Goal: Information Seeking & Learning: Learn about a topic

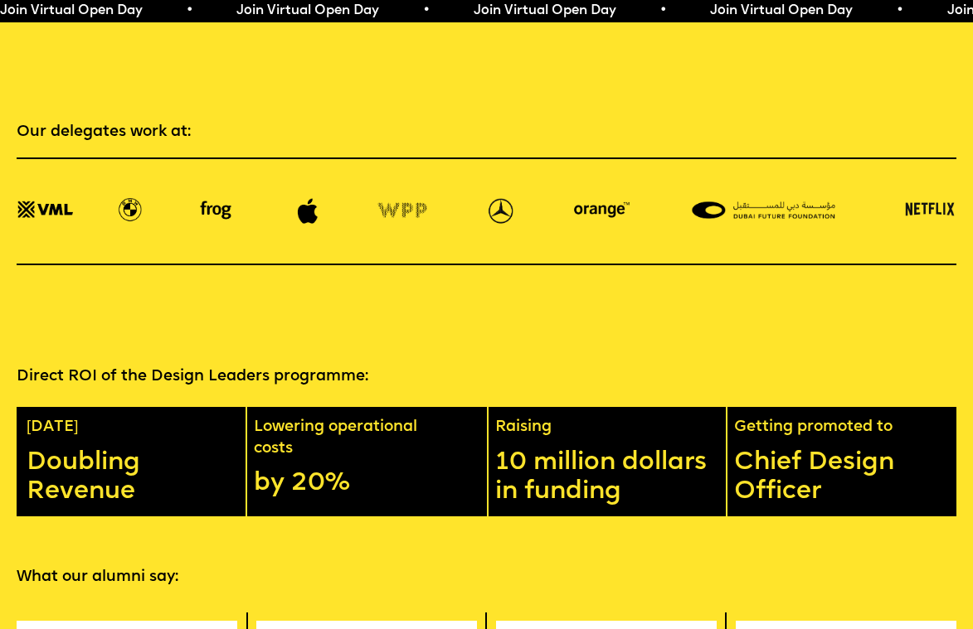
scroll to position [2198, 0]
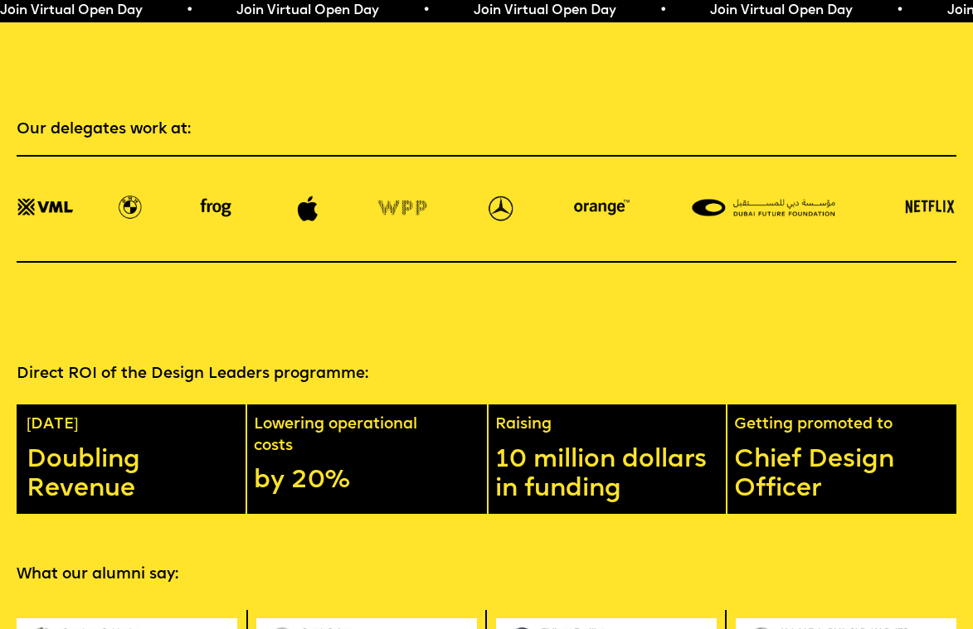
click at [825, 446] on p "Chief Design Officer" at bounding box center [849, 475] width 231 height 58
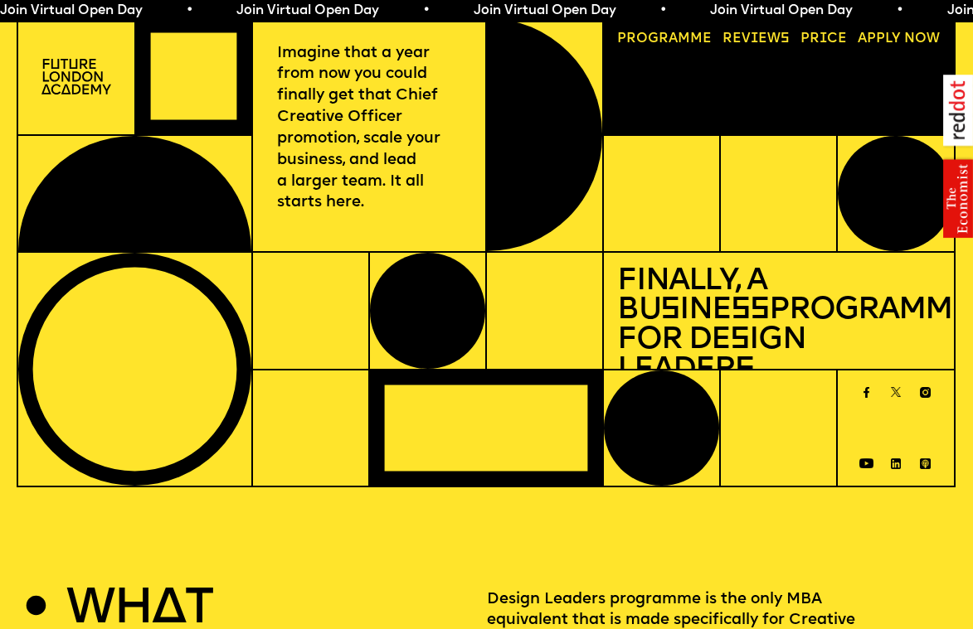
scroll to position [0, 0]
click at [70, 74] on img at bounding box center [76, 77] width 70 height 36
click at [291, 14] on span "Join Virtual Open Day • Join Virtual Open Day • Join Virtual Open Day • Join Vi…" at bounding box center [589, 10] width 1183 height 13
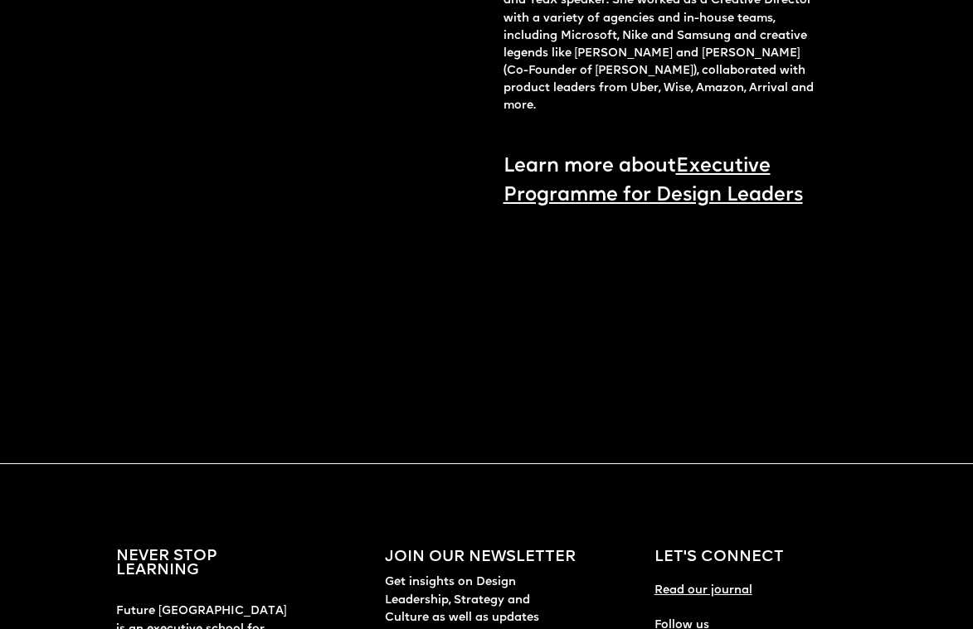
scroll to position [1805, 0]
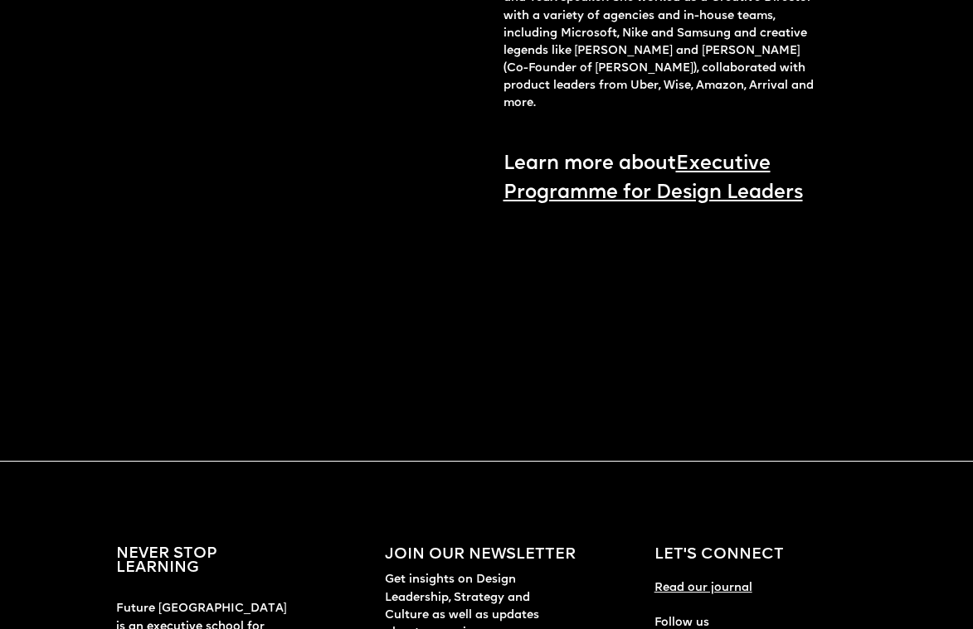
click at [720, 198] on link "Executive Programme for Design Leaders" at bounding box center [652, 178] width 299 height 49
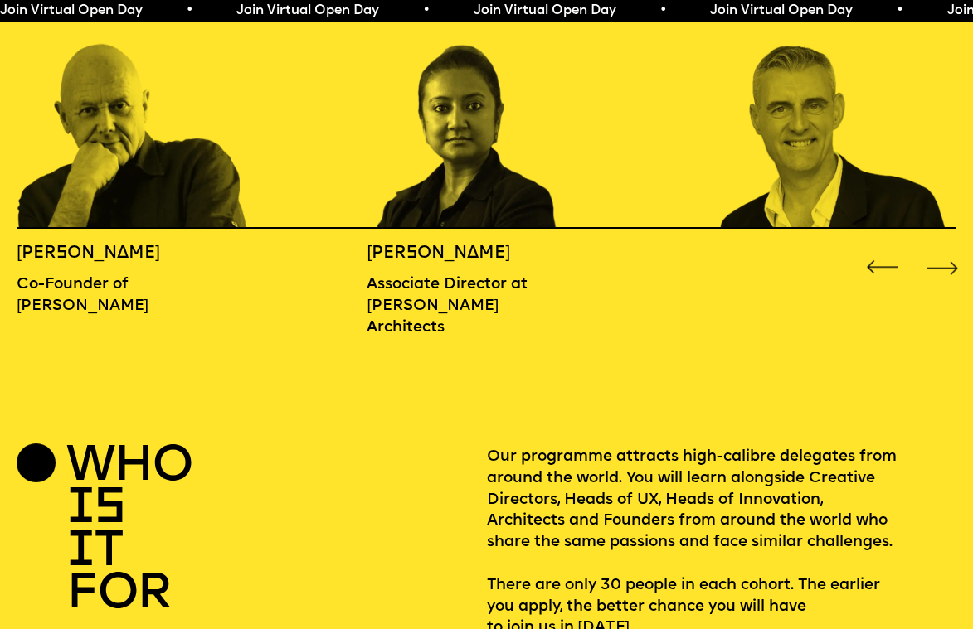
scroll to position [1755, 1]
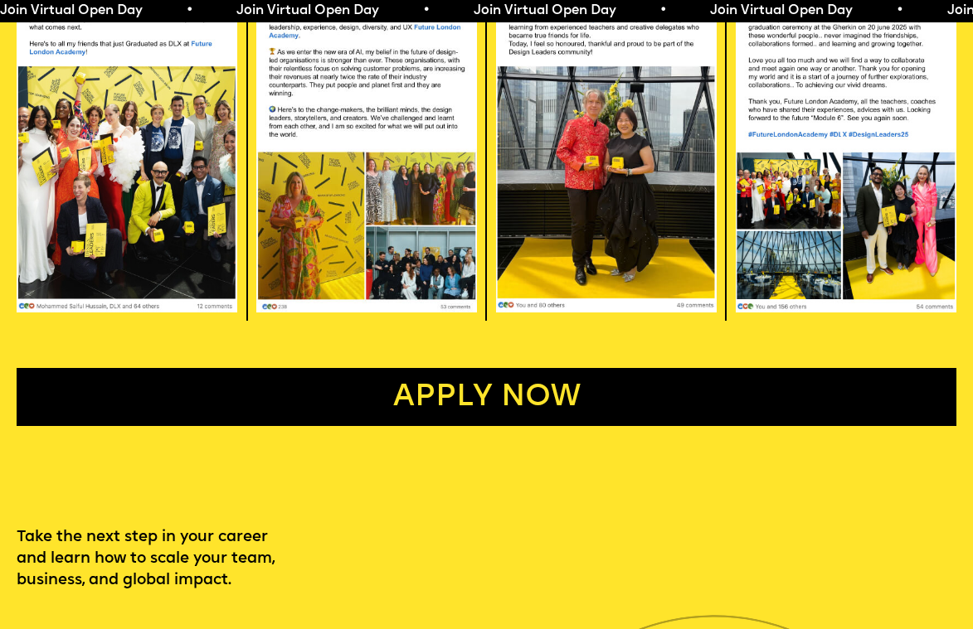
click at [473, 368] on link "Apply now" at bounding box center [486, 397] width 939 height 58
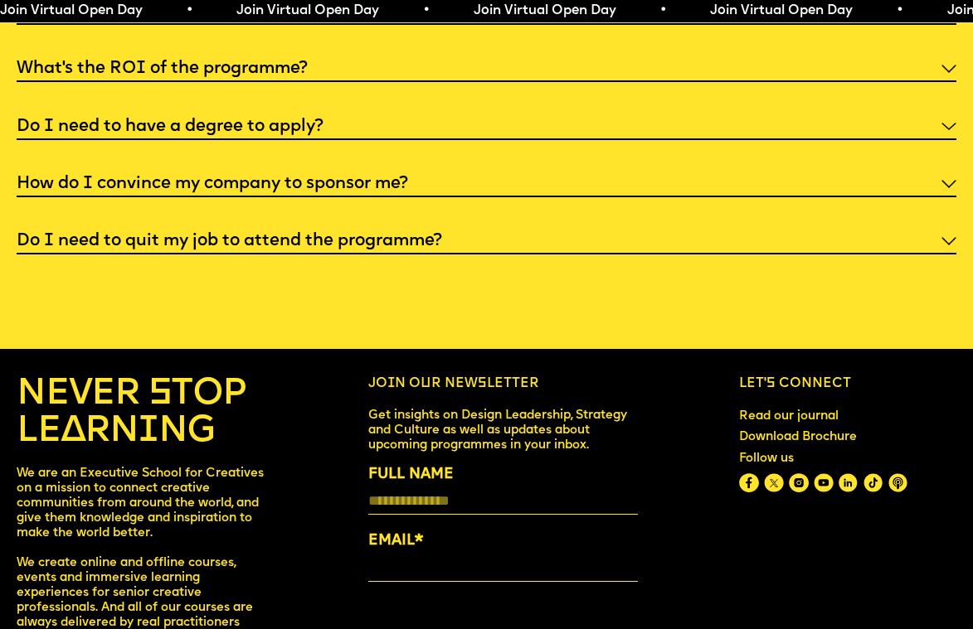
scroll to position [5203, 0]
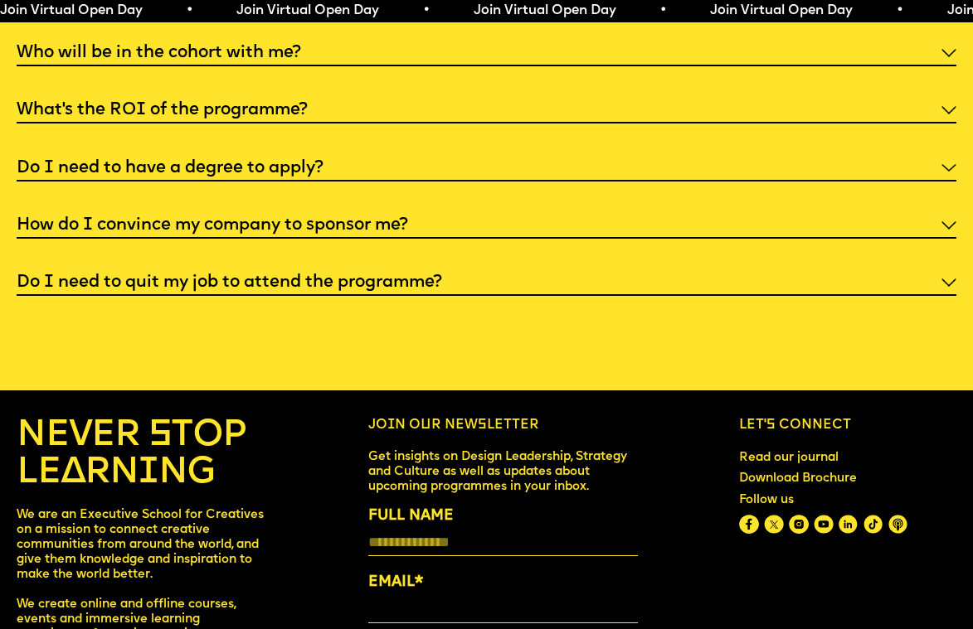
click at [932, 211] on div "How do I convince my company to sponsor me?" at bounding box center [486, 225] width 939 height 28
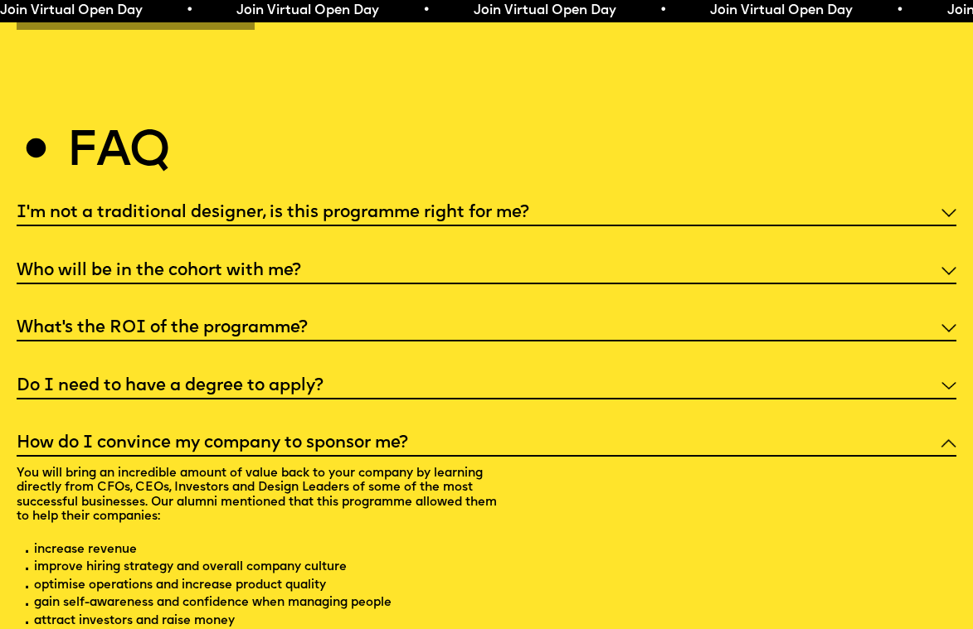
scroll to position [4983, 0]
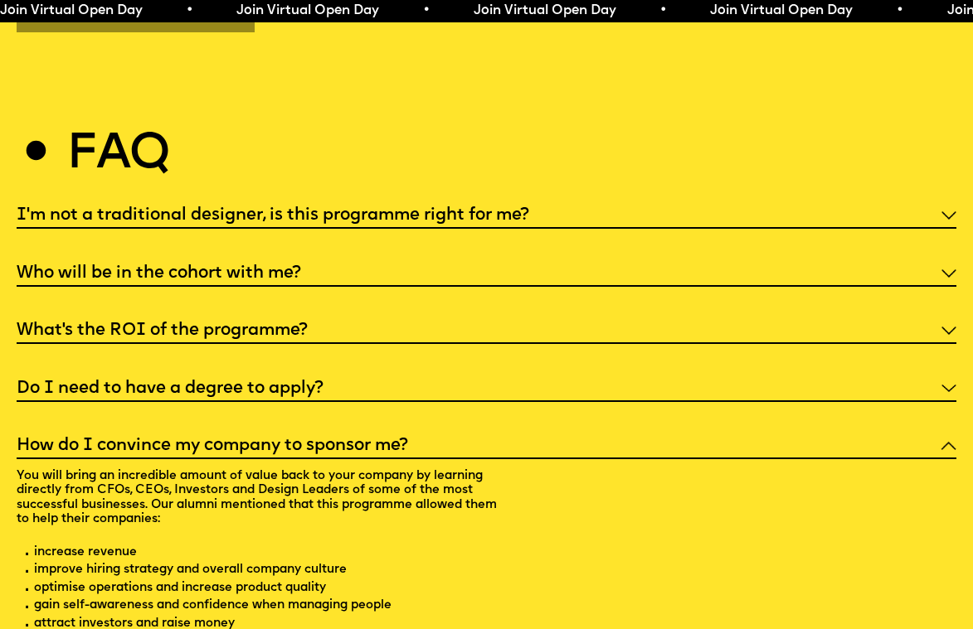
click at [308, 381] on h5 "Do I need to have a degree to apply?" at bounding box center [170, 389] width 307 height 17
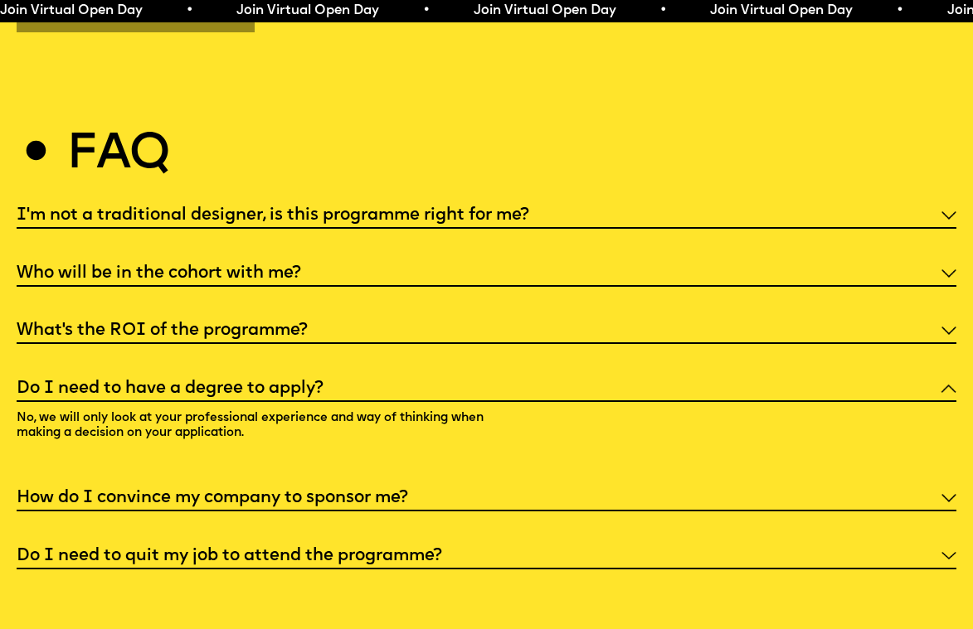
click at [260, 316] on div "What’s the ROI of the programme?" at bounding box center [486, 330] width 939 height 28
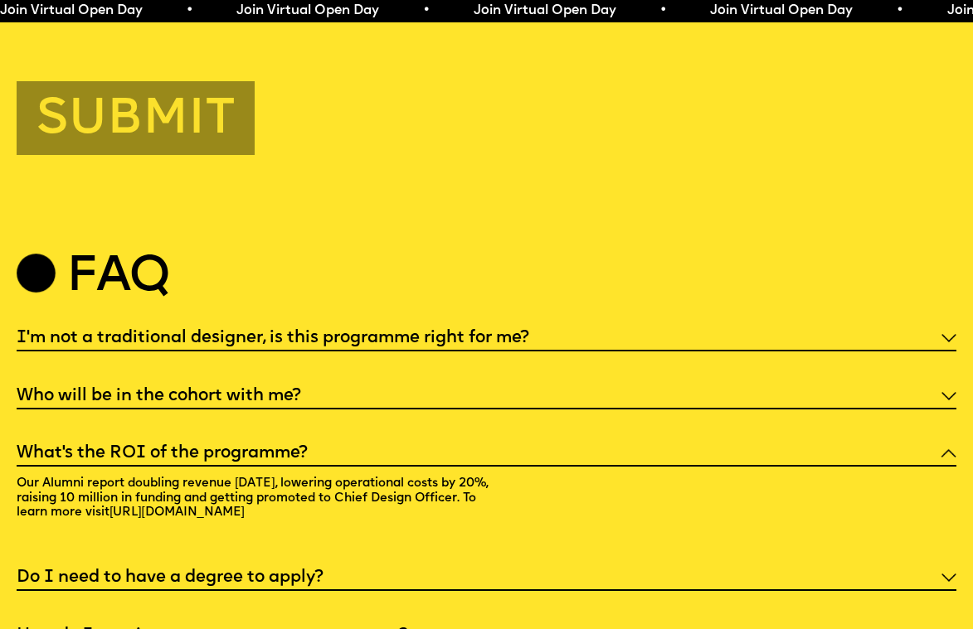
scroll to position [4857, 0]
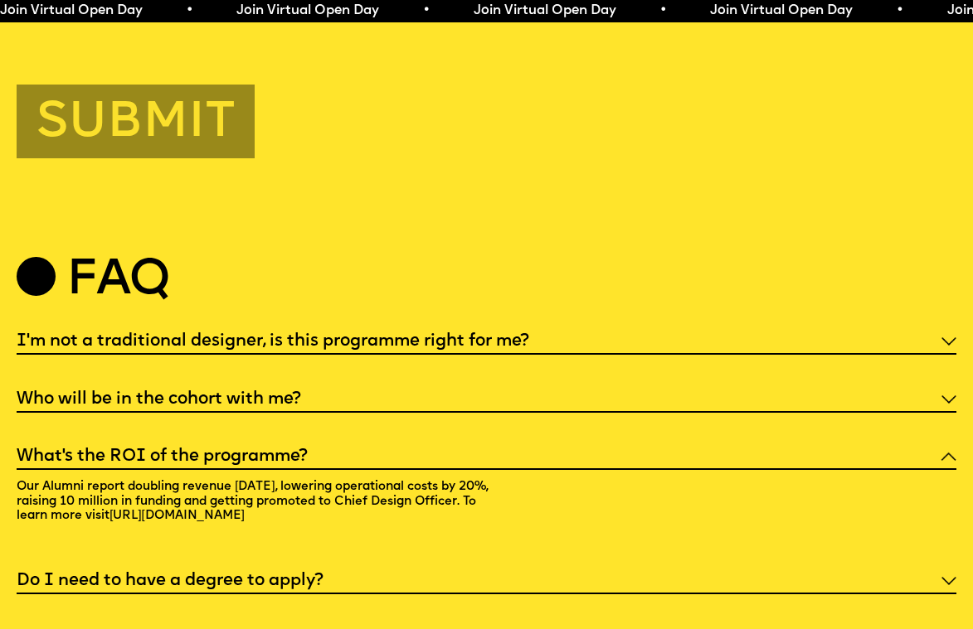
click at [230, 391] on h5 "Who will be in the cohort with me?" at bounding box center [159, 399] width 284 height 17
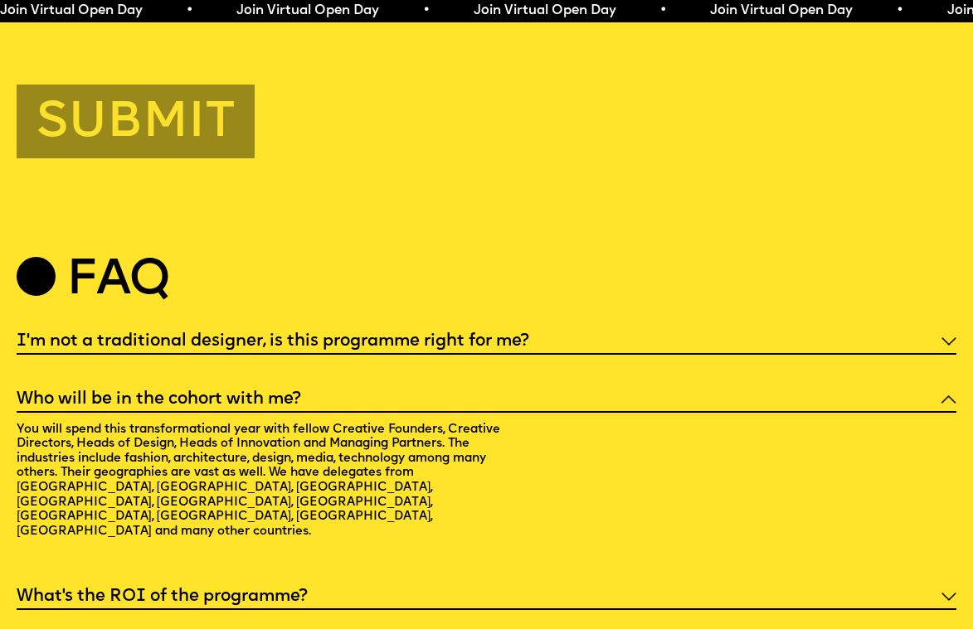
click at [297, 333] on h5 "I'm not a traditional designer, is this programme right for me?" at bounding box center [273, 341] width 512 height 17
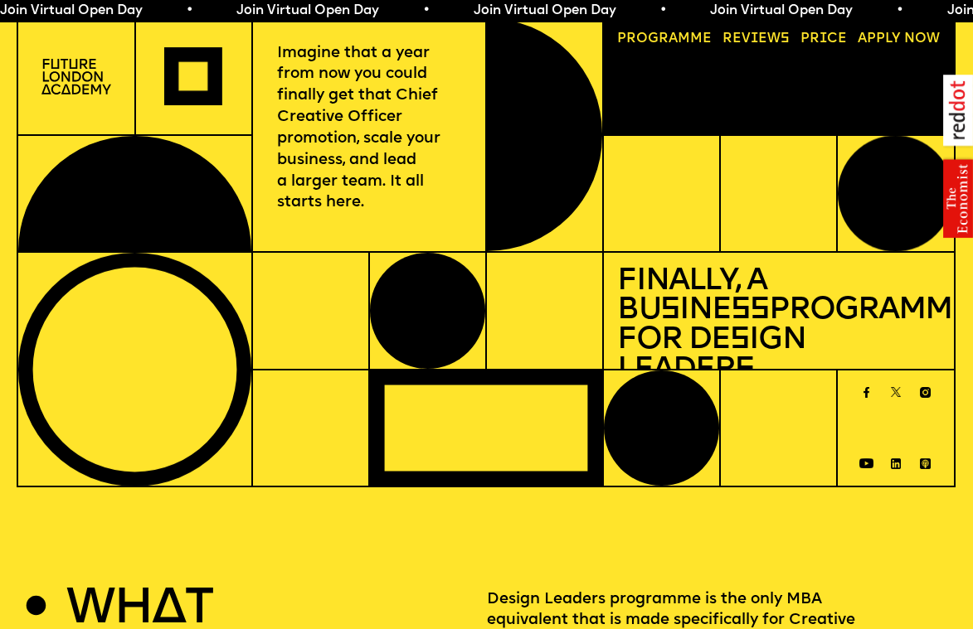
scroll to position [0, 0]
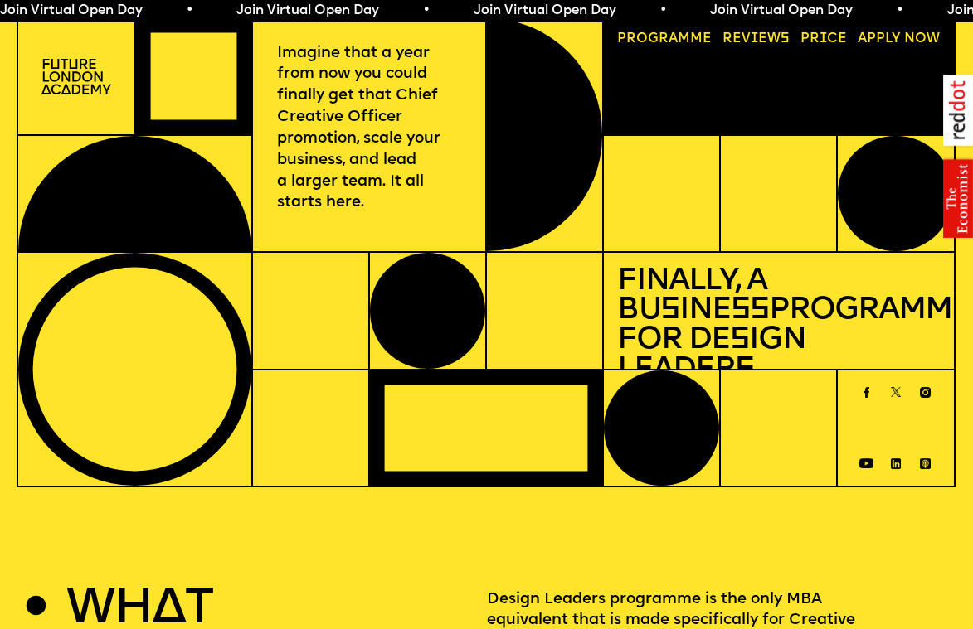
click at [822, 36] on link "Price" at bounding box center [824, 39] width 60 height 27
